Goal: Task Accomplishment & Management: Manage account settings

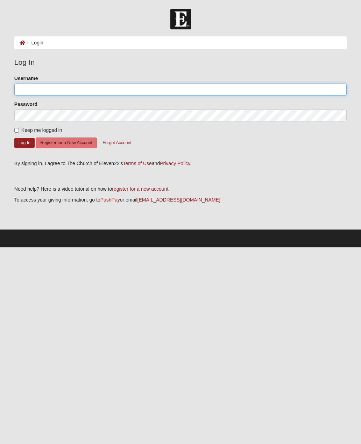
click at [30, 92] on input "Username" at bounding box center [180, 90] width 332 height 12
click at [27, 84] on input "Username" at bounding box center [180, 90] width 332 height 12
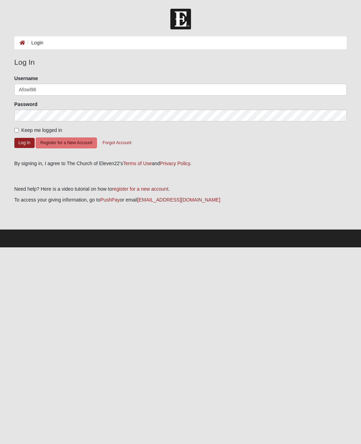
click at [24, 142] on button "Log In" at bounding box center [24, 143] width 20 height 10
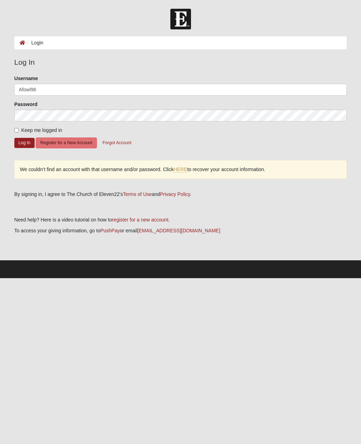
click at [22, 142] on button "Log In" at bounding box center [24, 143] width 20 height 10
click at [24, 142] on button "Log In" at bounding box center [24, 143] width 20 height 10
click at [25, 142] on button "Log In" at bounding box center [24, 143] width 20 height 10
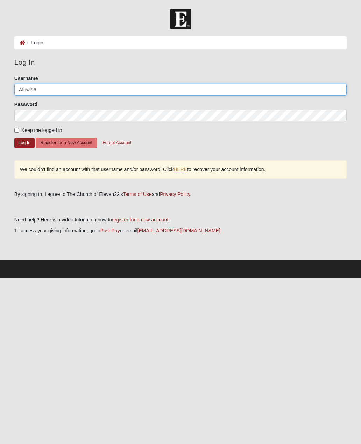
click at [48, 89] on input "Afowl96" at bounding box center [180, 90] width 332 height 12
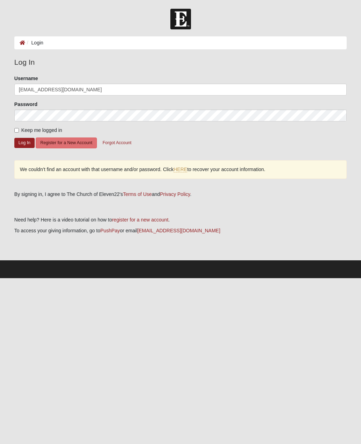
click at [22, 142] on button "Log In" at bounding box center [24, 143] width 20 height 10
click at [25, 142] on button "Log In" at bounding box center [24, 143] width 20 height 10
click at [22, 142] on button "Log In" at bounding box center [24, 143] width 20 height 10
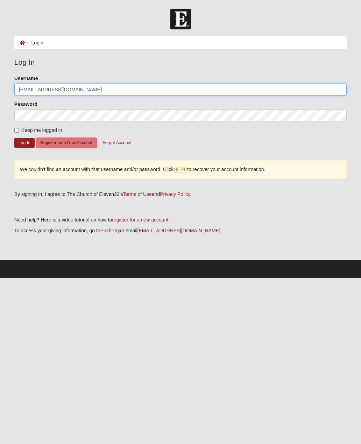
click at [95, 92] on input "alexander.fowler96@gmail.com" at bounding box center [180, 90] width 332 height 12
click at [96, 93] on input "alexander.fowler96@gmail.com" at bounding box center [180, 90] width 332 height 12
click at [94, 90] on input "[EMAIL_ADDRESS][DOMAIN_NAME]" at bounding box center [180, 90] width 332 height 12
click at [93, 90] on input "[EMAIL_ADDRESS][DOMAIN_NAME]" at bounding box center [180, 90] width 332 height 12
type input "Afowl96"
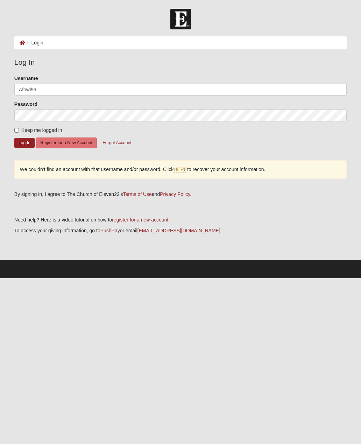
click at [20, 142] on button "Log In" at bounding box center [24, 143] width 20 height 10
click at [21, 142] on button "Log In" at bounding box center [24, 143] width 20 height 10
click at [179, 169] on link "HERE" at bounding box center [181, 170] width 14 height 6
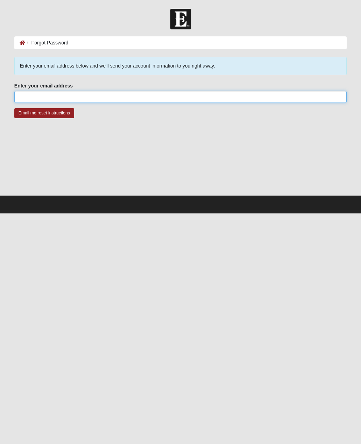
click at [37, 92] on input "Enter your email address" at bounding box center [180, 97] width 332 height 12
type input "alexander.fowler96@gmail.com"
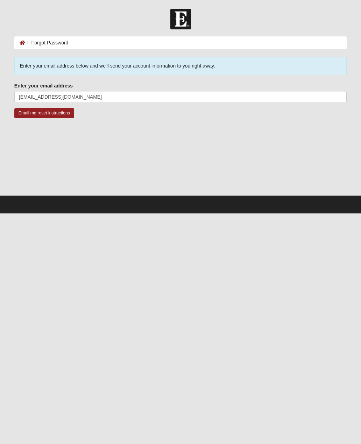
click at [28, 114] on input "Email me reset instructions" at bounding box center [44, 113] width 60 height 10
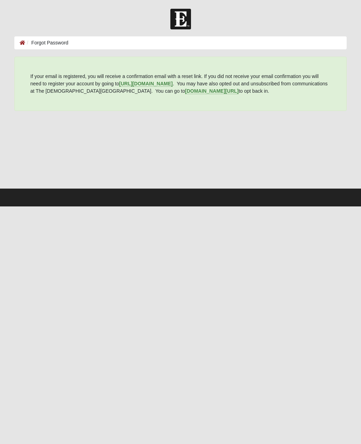
click at [20, 47] on ol "Forgot Password" at bounding box center [180, 42] width 332 height 13
click at [22, 42] on icon at bounding box center [23, 42] width 6 height 5
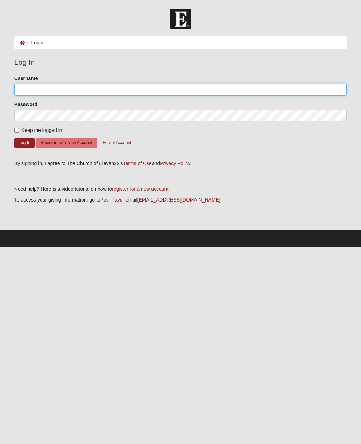
click at [41, 85] on input "Username" at bounding box center [180, 90] width 332 height 12
click at [34, 93] on input "Username" at bounding box center [180, 90] width 332 height 12
click at [36, 91] on input "Username" at bounding box center [180, 90] width 332 height 12
type input "Afowl96"
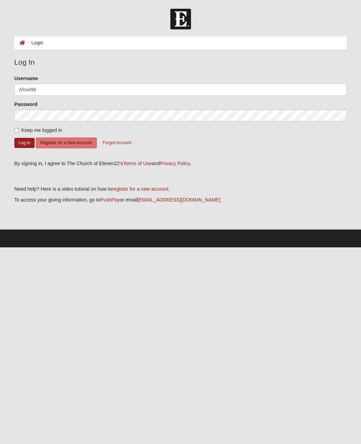
click at [20, 141] on button "Log In" at bounding box center [24, 143] width 20 height 10
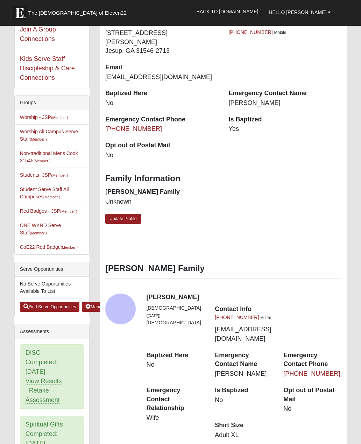
scroll to position [125, 0]
click at [119, 214] on link "Update Profile" at bounding box center [123, 219] width 36 height 10
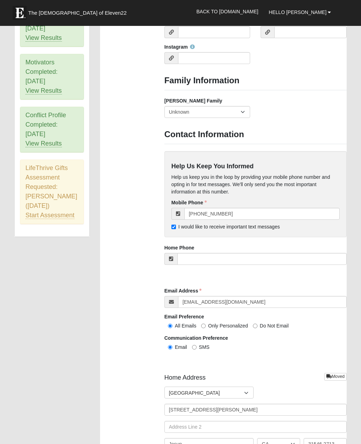
scroll to position [622, 0]
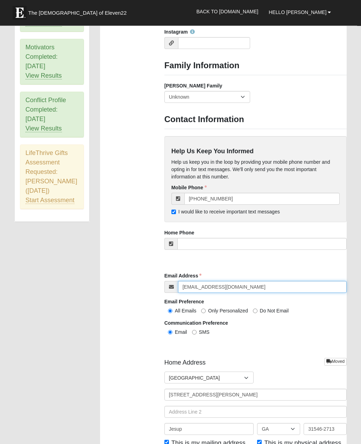
click at [312, 286] on input "[EMAIL_ADDRESS][DOMAIN_NAME]" at bounding box center [262, 287] width 169 height 12
type input "alexander.fowler96@gmail.com"
click at [313, 281] on input "alexander.fowler96@gmail.com" at bounding box center [262, 287] width 169 height 12
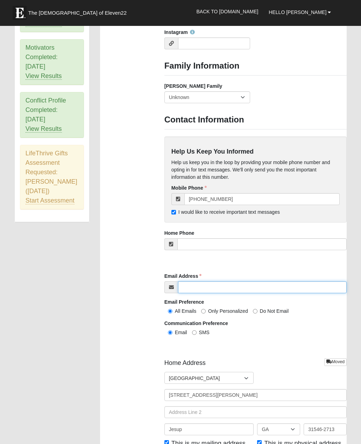
type input "[EMAIL_ADDRESS][PERSON_NAME][DOMAIN_NAME]"
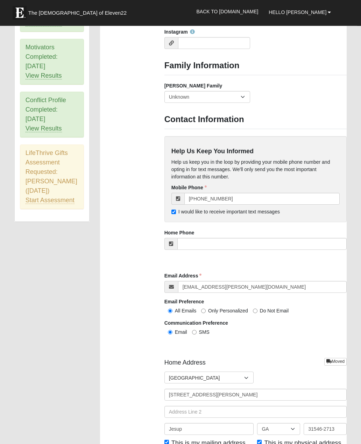
click at [210, 309] on span "Only Personalized" at bounding box center [228, 311] width 40 height 6
click at [206, 309] on input "Only Personalized" at bounding box center [203, 311] width 5 height 5
radio input "true"
click at [170, 310] on input "All Emails" at bounding box center [170, 311] width 5 height 5
radio input "true"
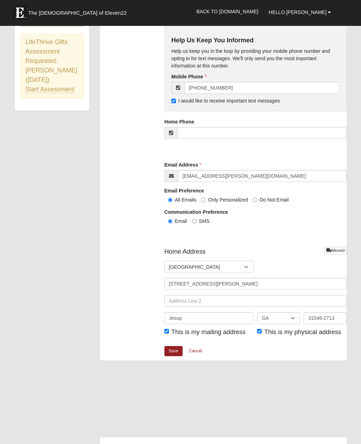
scroll to position [747, 0]
click at [172, 348] on link "Save" at bounding box center [173, 351] width 18 height 10
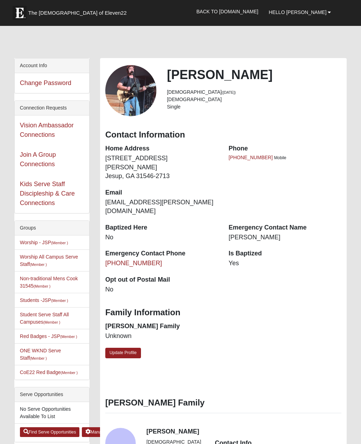
click at [317, 0] on nav "The [DEMOGRAPHIC_DATA] of Eleven22 Hello [PERSON_NAME] My Account Log Out Back …" at bounding box center [180, 13] width 361 height 26
